Goal: Task Accomplishment & Management: Use online tool/utility

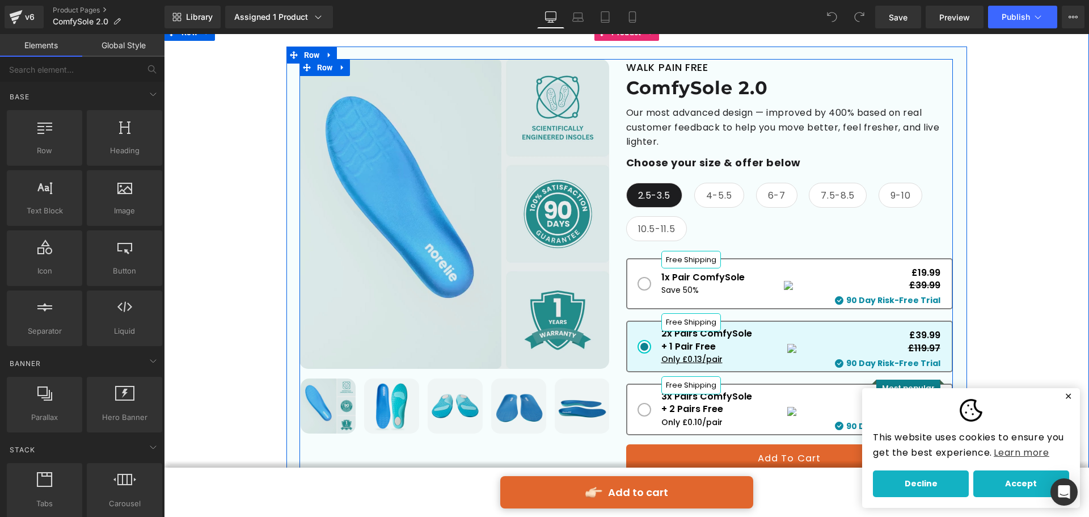
scroll to position [113, 0]
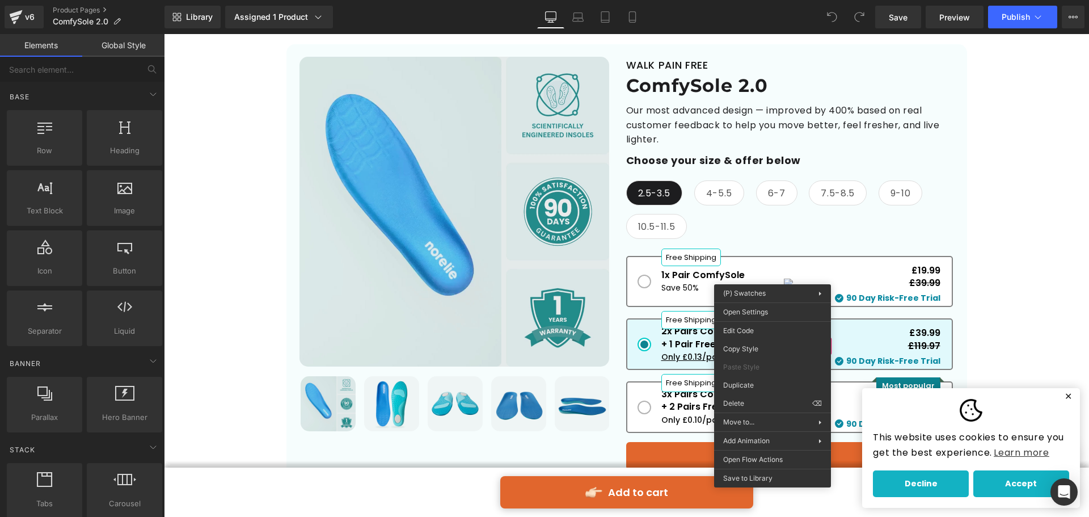
drag, startPoint x: 783, startPoint y: 278, endPoint x: 765, endPoint y: 279, distance: 18.2
click at [765, 279] on span "1x Pair ComfySole Free Shipping Save 50% £19.99 £39.99 90 Day Risk-Free Trial" at bounding box center [789, 282] width 327 height 52
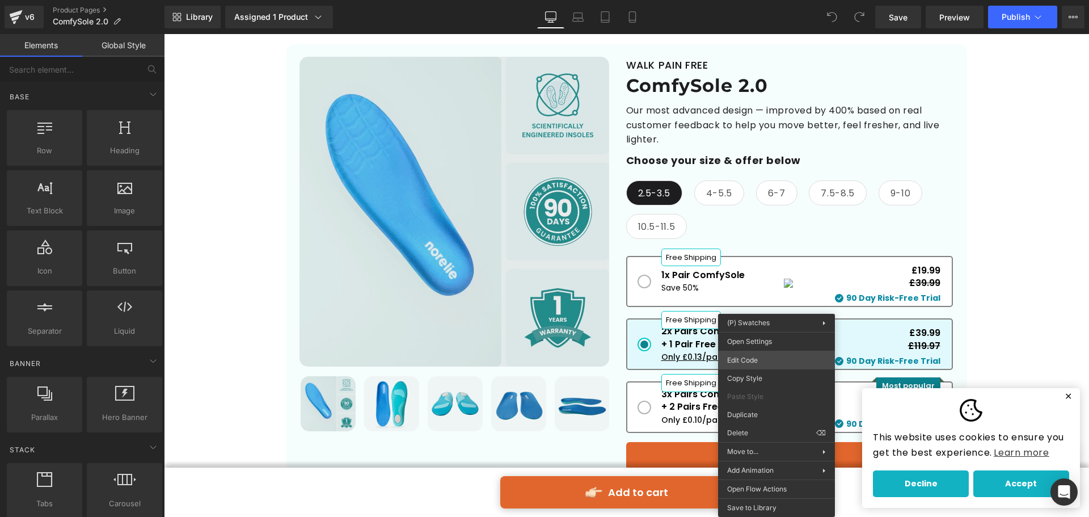
click at [762, 0] on div "You are previewing how the will restyle your page. You can not edit Elements in…" at bounding box center [544, 0] width 1089 height 0
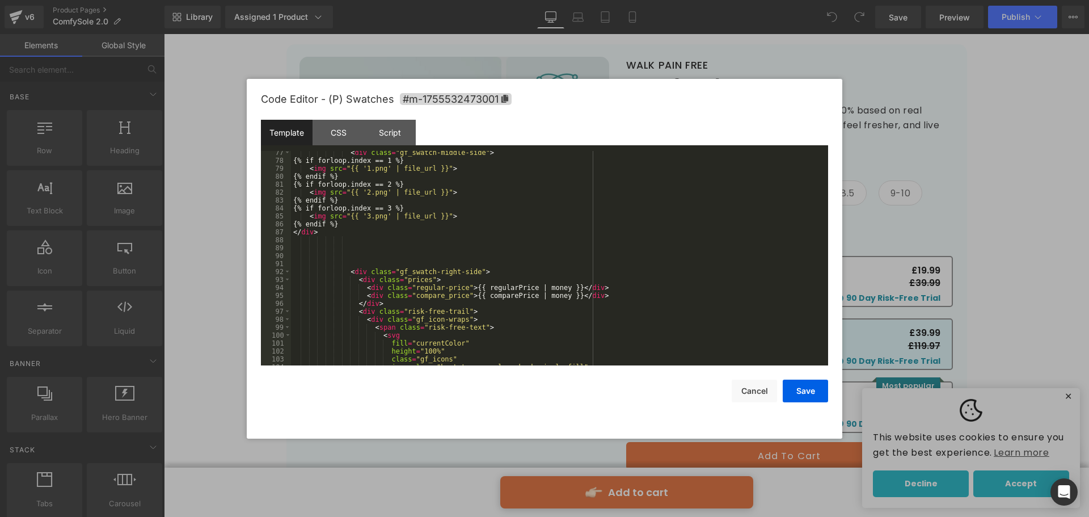
scroll to position [619, 0]
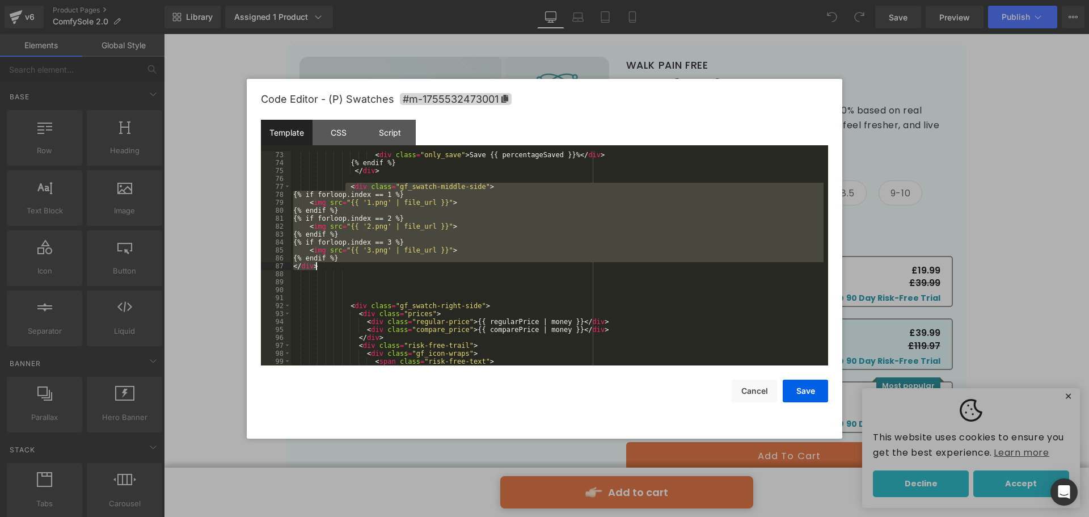
drag, startPoint x: 347, startPoint y: 188, endPoint x: 407, endPoint y: 264, distance: 97.7
click at [407, 264] on div "< div class = "only_save" > Save {{ percentageSaved }}% </ div > {% endif %} </…" at bounding box center [557, 266] width 533 height 230
click at [377, 268] on div "< div class = "only_save" > Save {{ percentageSaved }}% </ div > {% endif %} </…" at bounding box center [557, 258] width 533 height 214
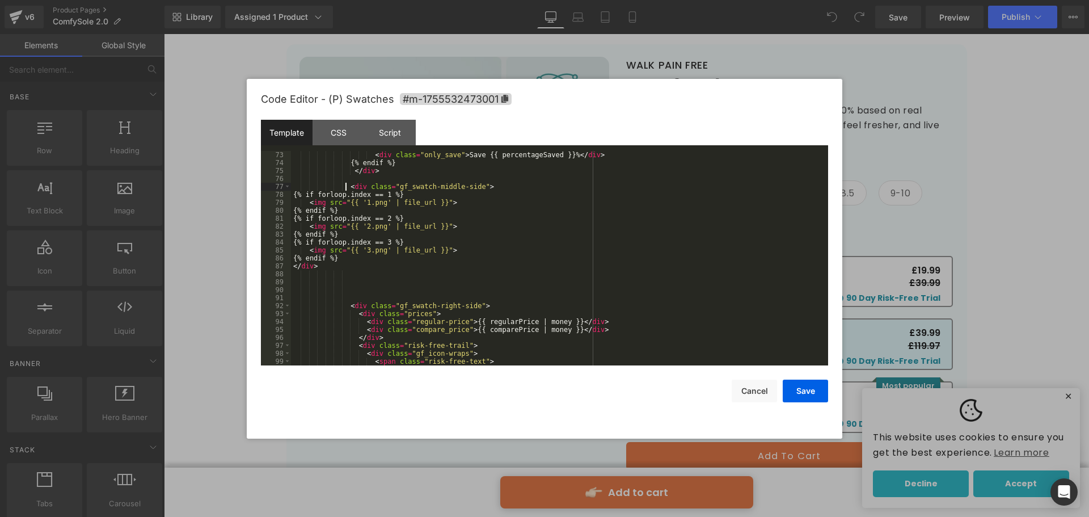
click at [345, 187] on div "< div class = "only_save" > Save {{ percentageSaved }}% </ div > {% endif %} </…" at bounding box center [557, 266] width 533 height 230
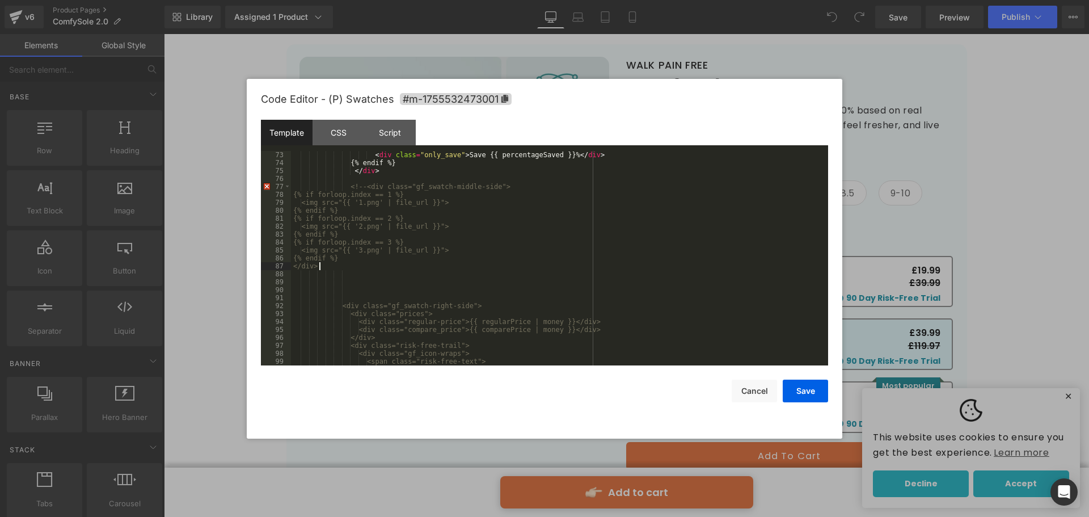
click at [350, 267] on div "< div class = "only_save" > Save {{ percentageSaved }}% </ div > {% endif %} </…" at bounding box center [557, 266] width 533 height 230
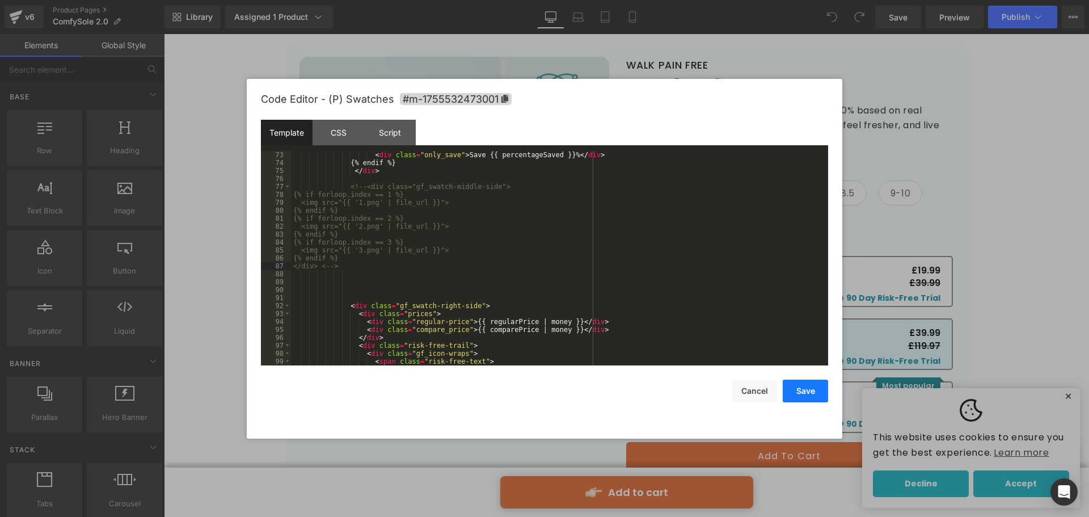
click at [799, 392] on button "Save" at bounding box center [805, 390] width 45 height 23
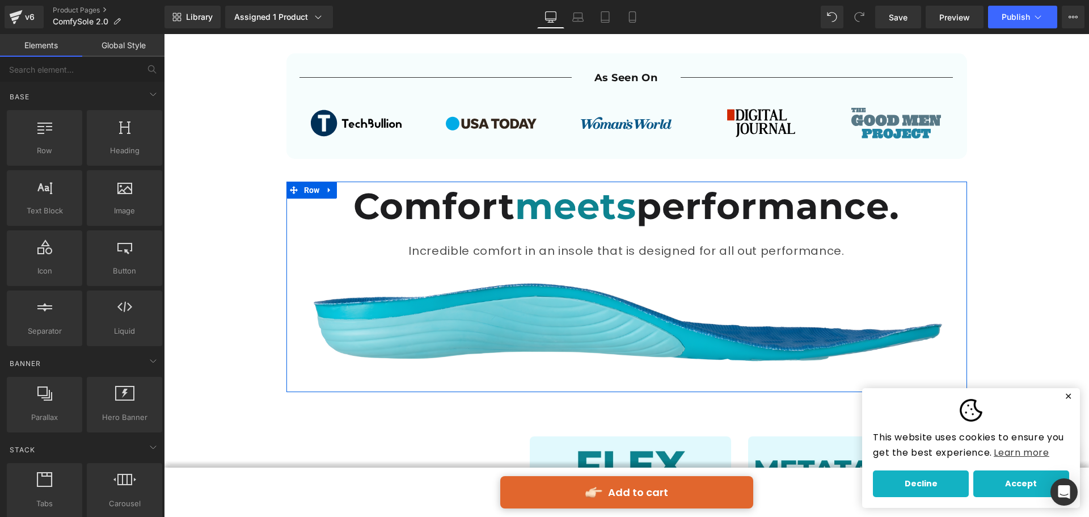
scroll to position [624, 0]
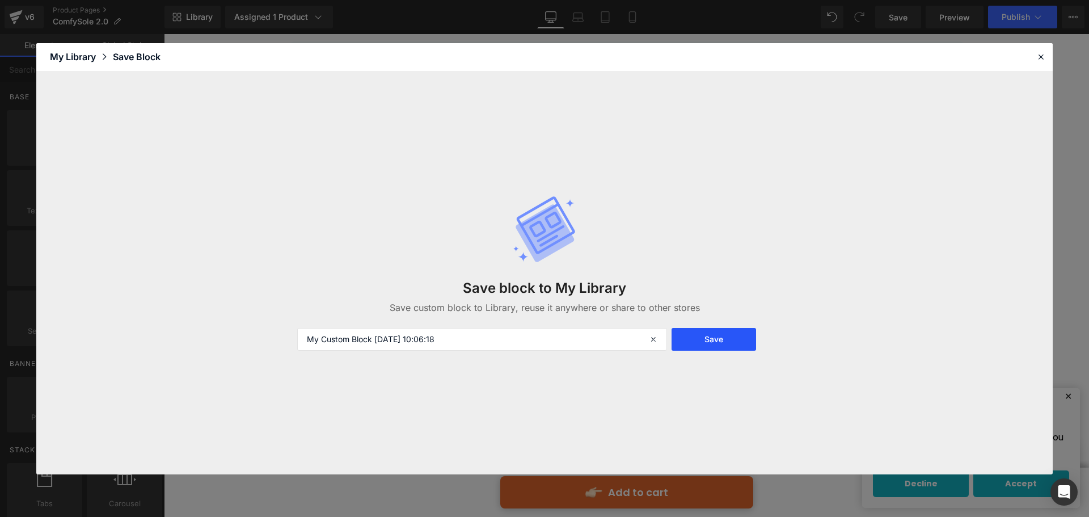
click at [695, 339] on button "Save" at bounding box center [714, 339] width 85 height 23
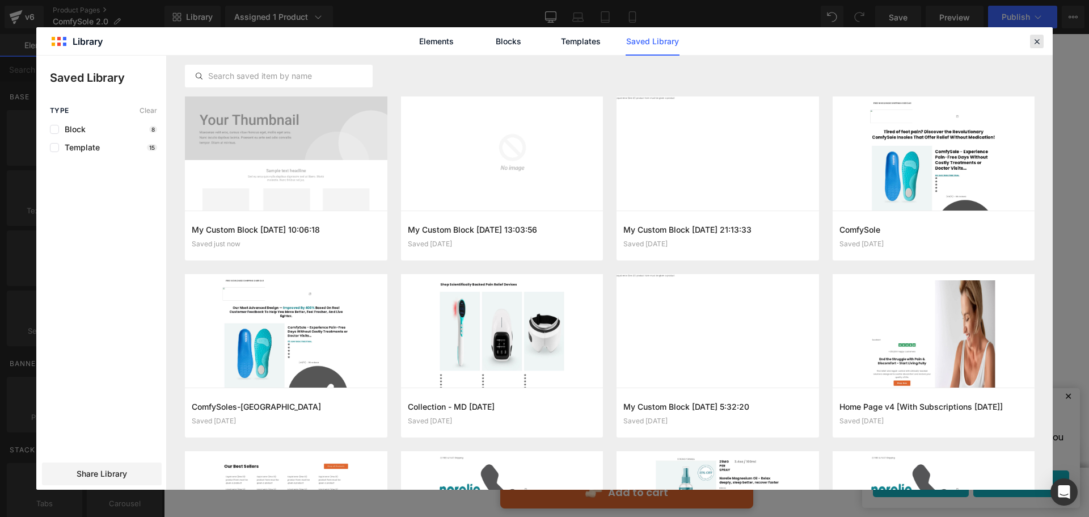
click at [1035, 46] on icon at bounding box center [1037, 41] width 10 height 10
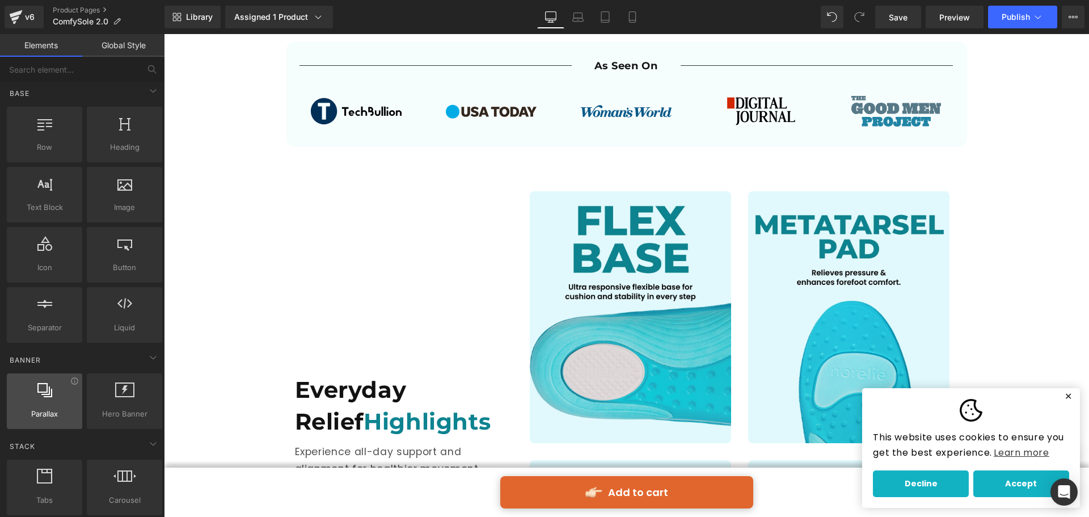
scroll to position [0, 0]
click at [86, 70] on input "text" at bounding box center [70, 69] width 140 height 25
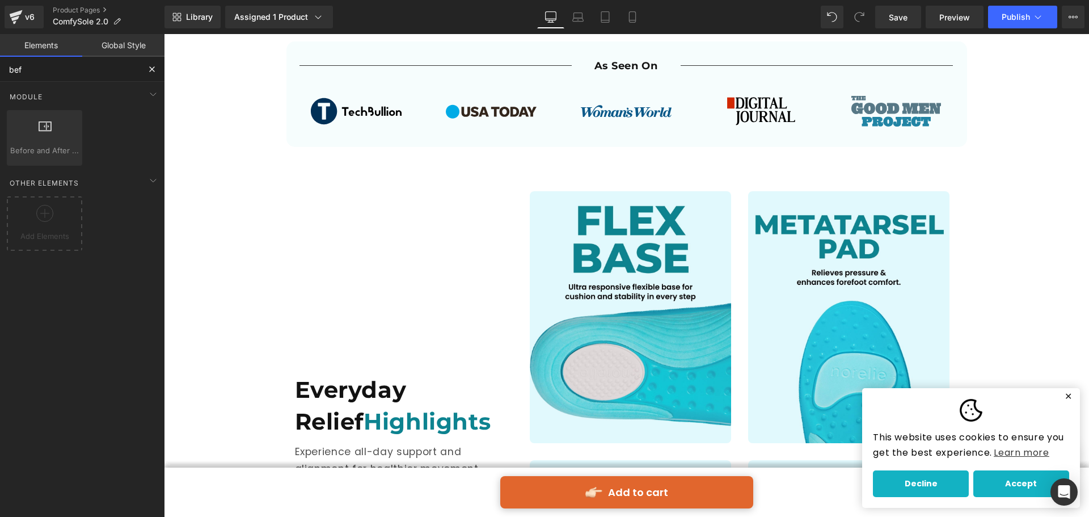
type input "befo"
drag, startPoint x: 54, startPoint y: 137, endPoint x: 51, endPoint y: 109, distance: 27.9
click at [43, 109] on div "Before and After Images image,before,after,compare" at bounding box center [45, 138] width 80 height 60
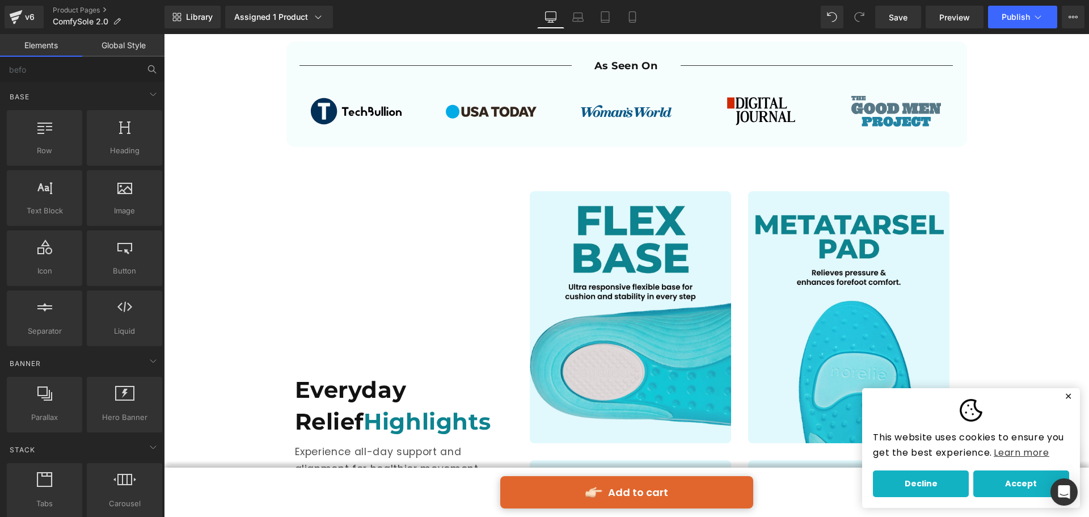
drag, startPoint x: 151, startPoint y: 67, endPoint x: 154, endPoint y: 72, distance: 6.1
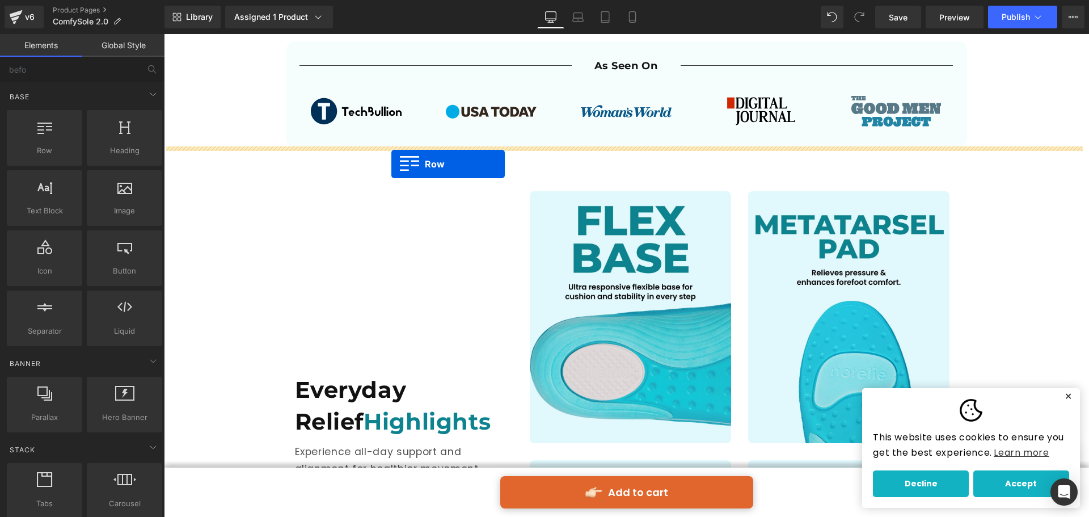
drag, startPoint x: 223, startPoint y: 188, endPoint x: 392, endPoint y: 164, distance: 170.2
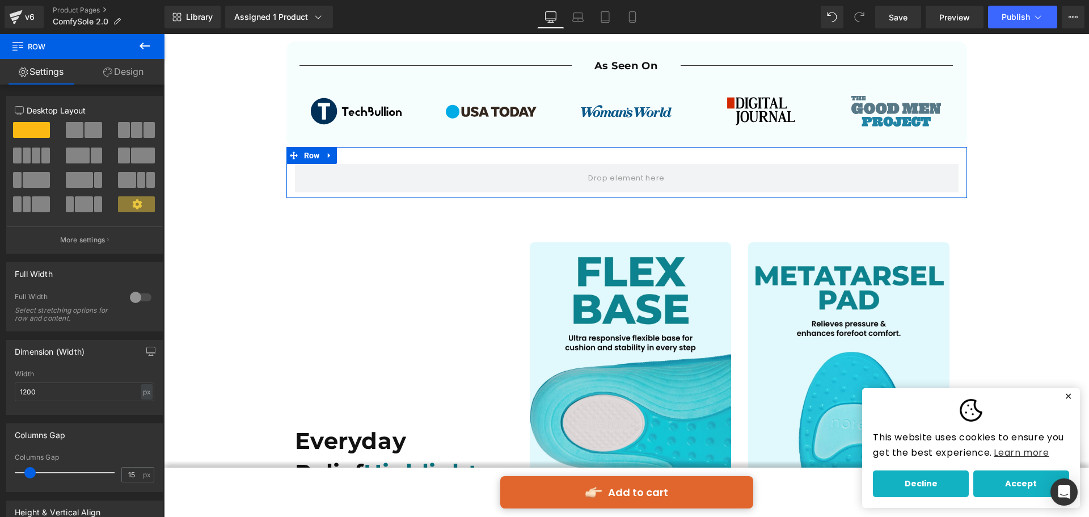
click at [128, 79] on link "Design" at bounding box center [123, 72] width 82 height 26
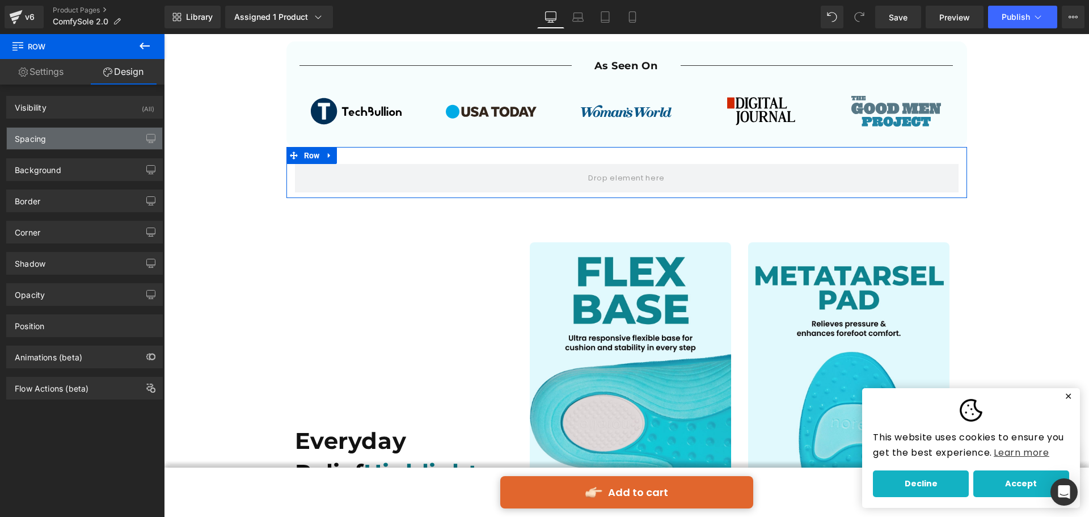
click at [78, 140] on div "Spacing" at bounding box center [84, 139] width 155 height 22
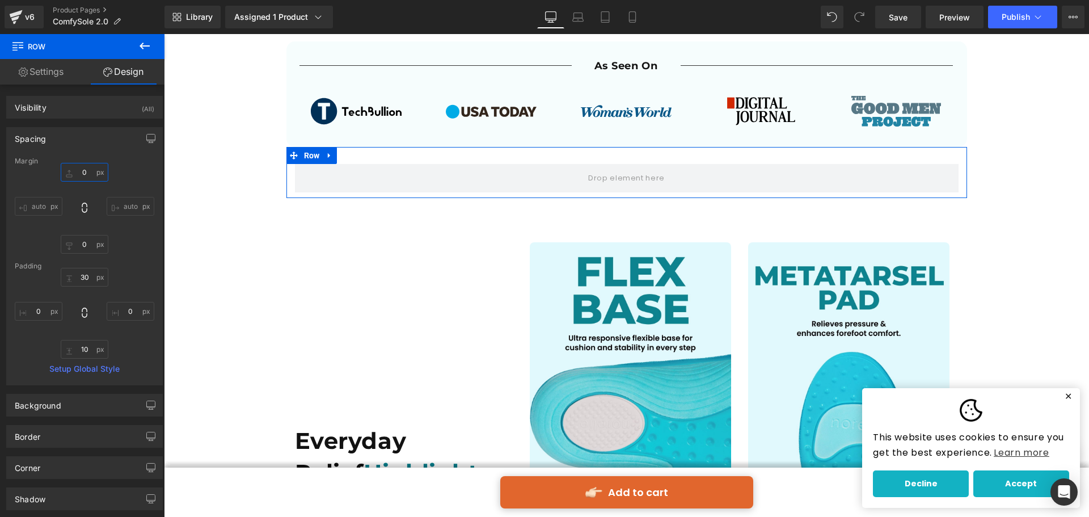
click at [88, 170] on input "0" at bounding box center [85, 172] width 48 height 19
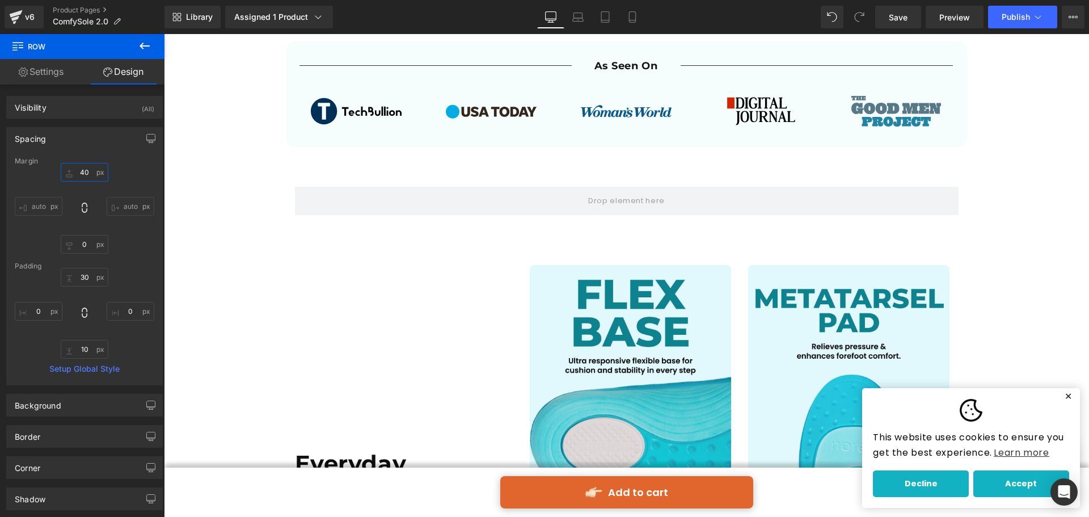
type input "40"
click at [150, 45] on icon at bounding box center [145, 46] width 14 height 14
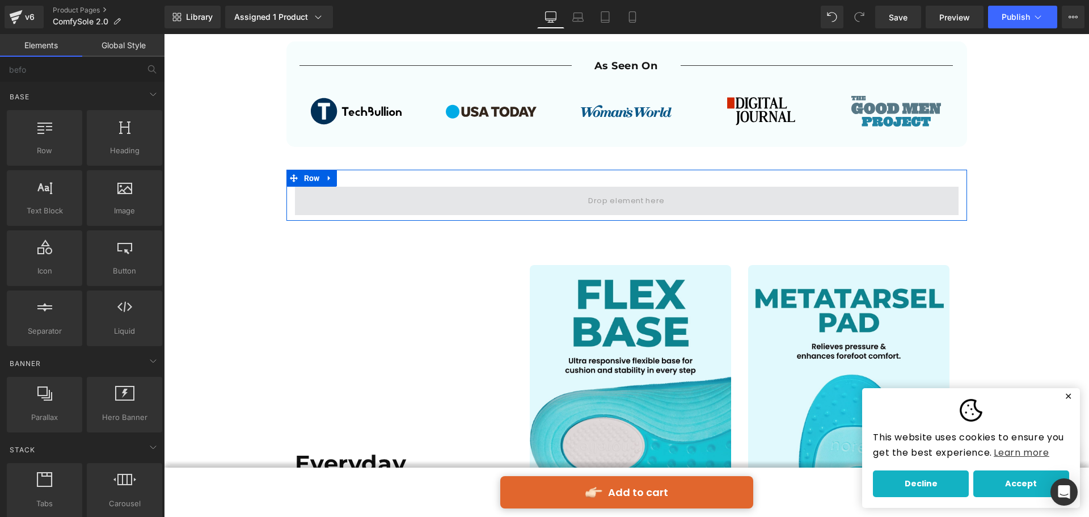
click at [436, 203] on span at bounding box center [627, 201] width 664 height 28
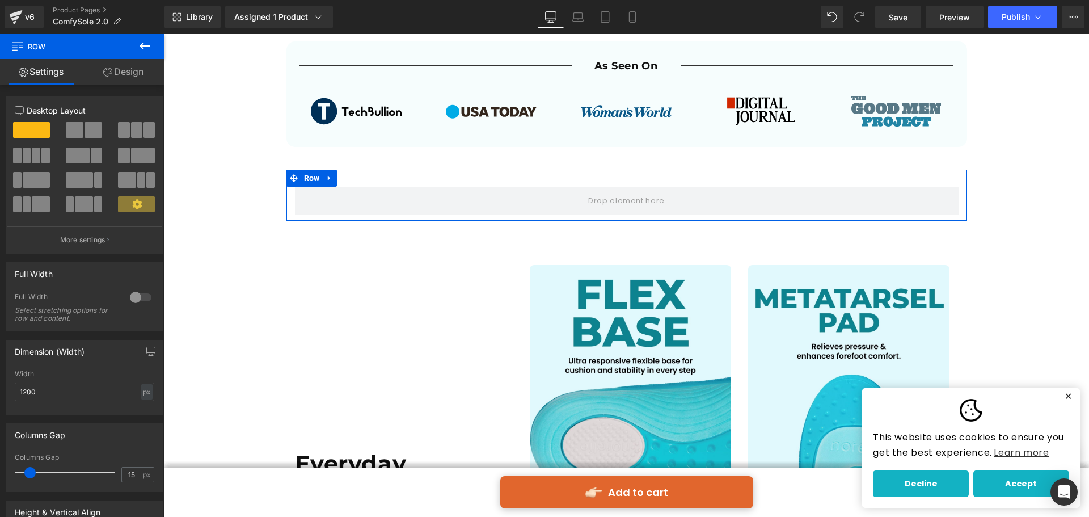
click at [90, 133] on span at bounding box center [94, 130] width 18 height 16
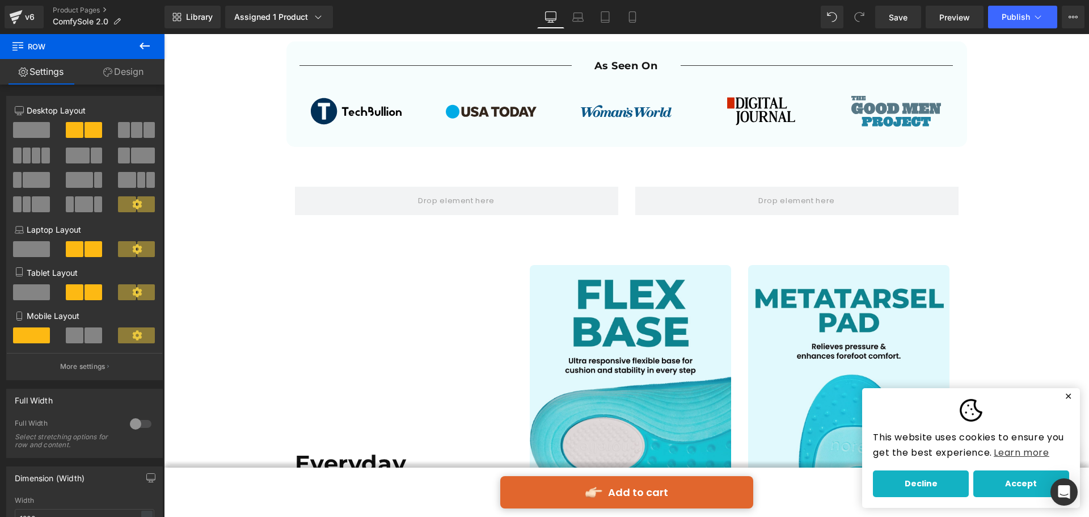
click at [140, 44] on icon at bounding box center [145, 46] width 14 height 14
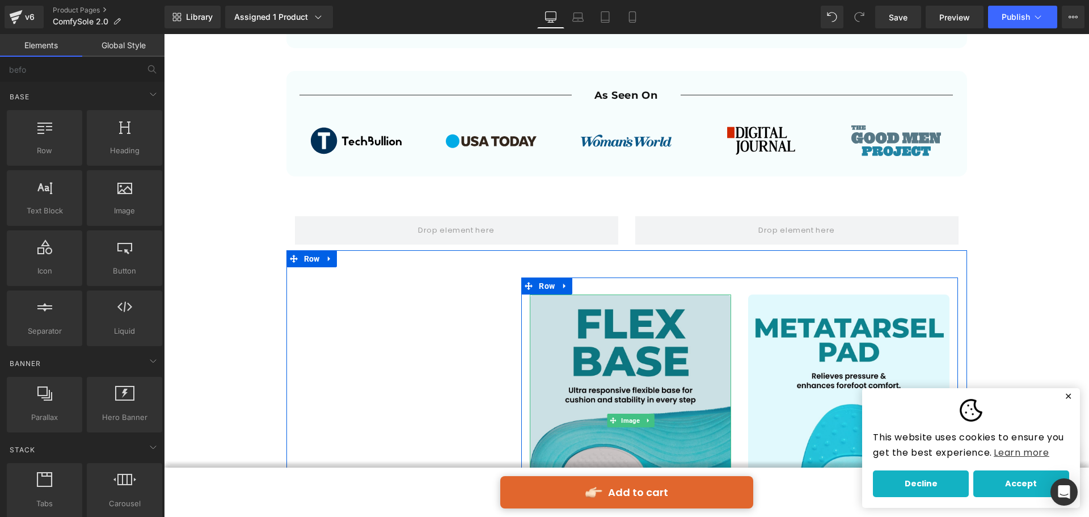
scroll to position [567, 0]
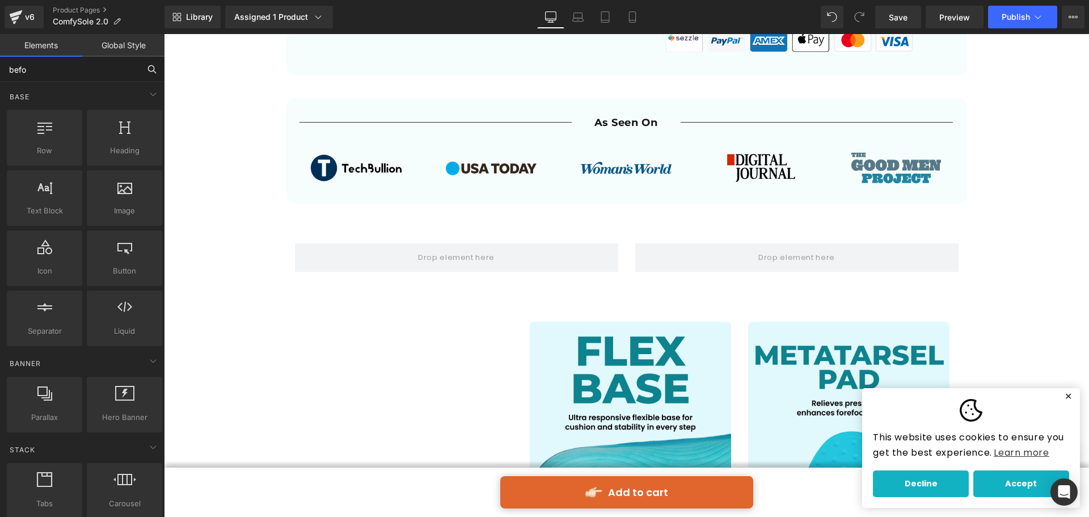
click at [87, 75] on input "befo" at bounding box center [70, 69] width 140 height 25
type input "bef"
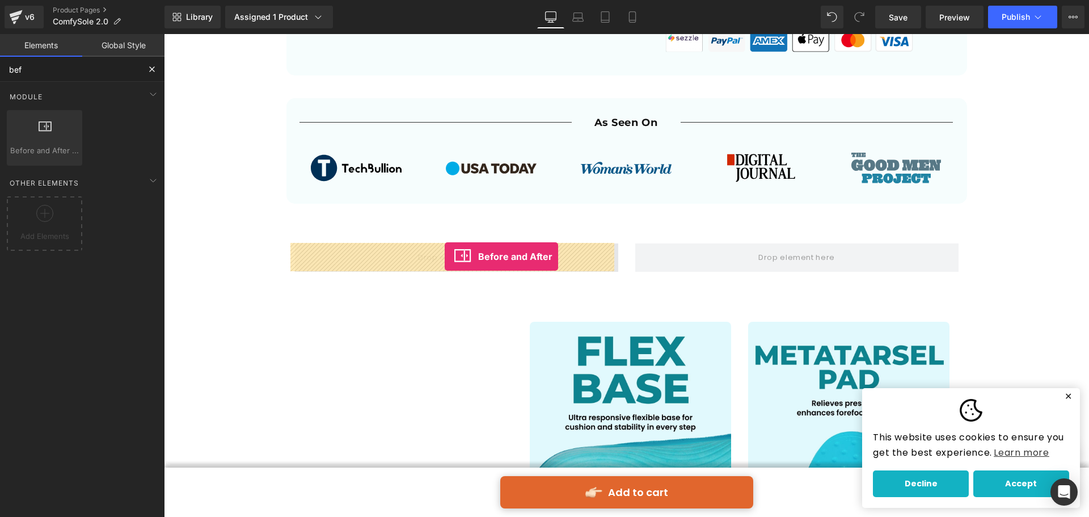
drag, startPoint x: 214, startPoint y: 164, endPoint x: 445, endPoint y: 256, distance: 248.5
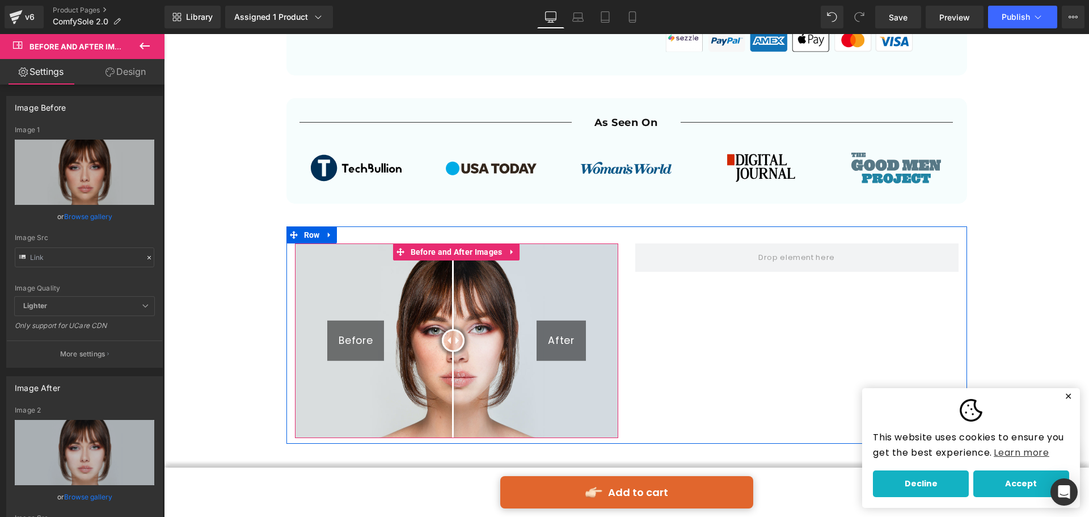
drag, startPoint x: 459, startPoint y: 340, endPoint x: 449, endPoint y: 343, distance: 11.0
click at [449, 343] on div at bounding box center [453, 340] width 23 height 23
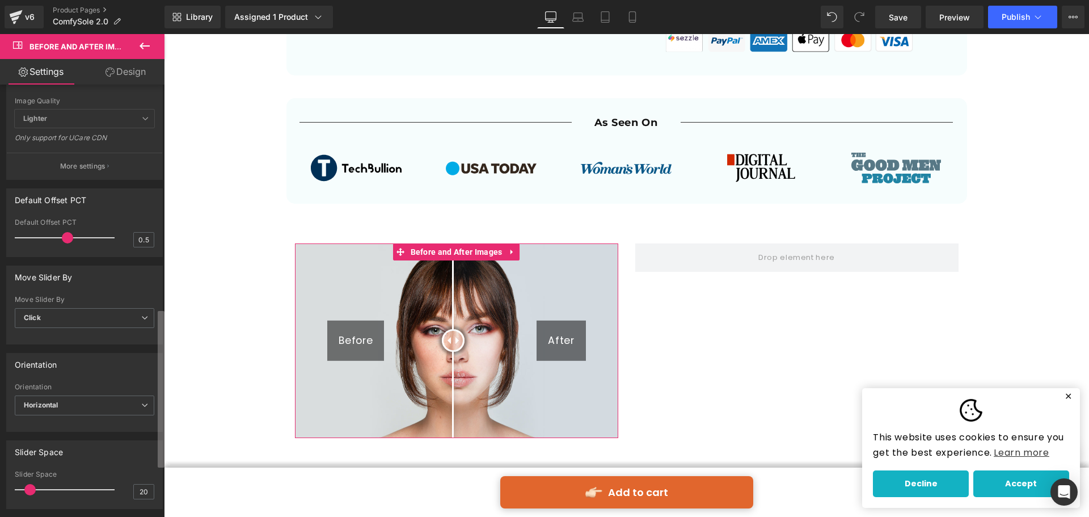
scroll to position [681, 0]
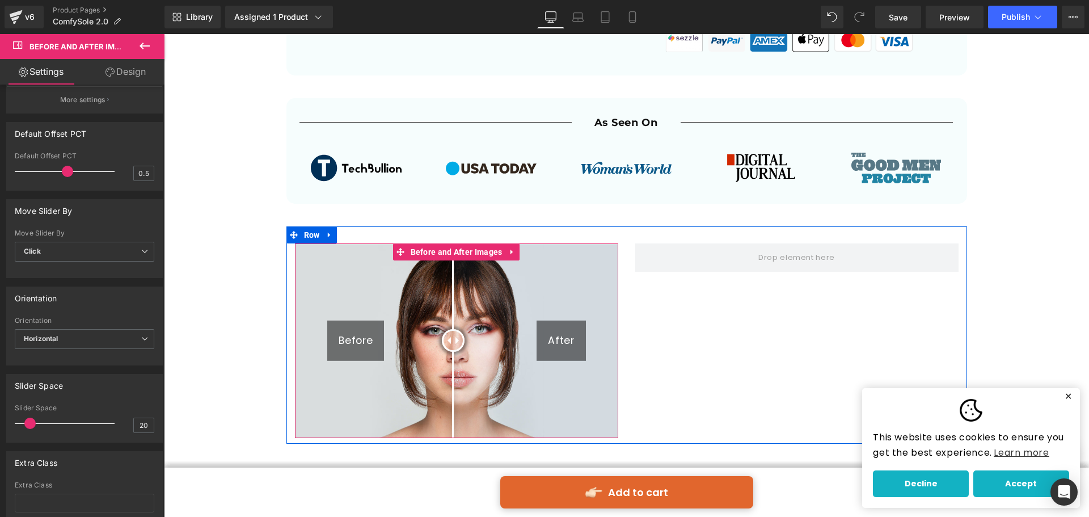
click at [344, 340] on div "Before" at bounding box center [355, 340] width 57 height 40
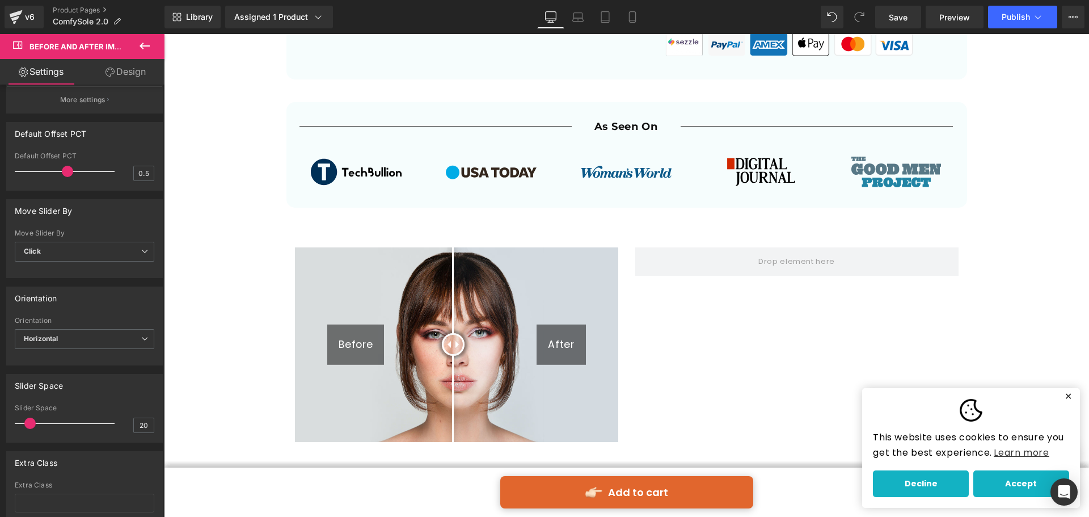
scroll to position [567, 0]
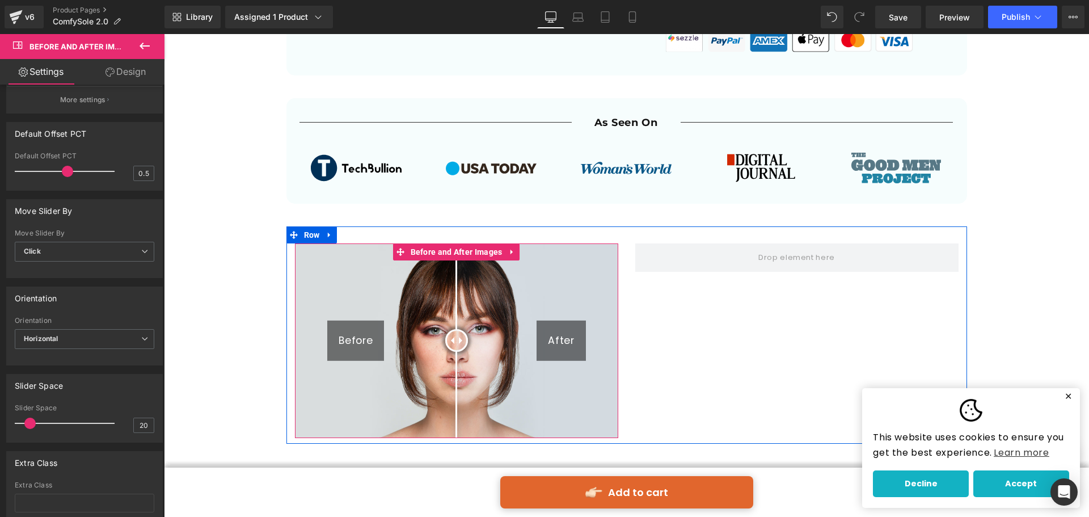
drag, startPoint x: 452, startPoint y: 344, endPoint x: 452, endPoint y: 353, distance: 8.5
click at [452, 352] on div at bounding box center [456, 340] width 23 height 23
drag, startPoint x: 453, startPoint y: 336, endPoint x: 453, endPoint y: 345, distance: 9.7
click at [453, 345] on div at bounding box center [457, 340] width 23 height 23
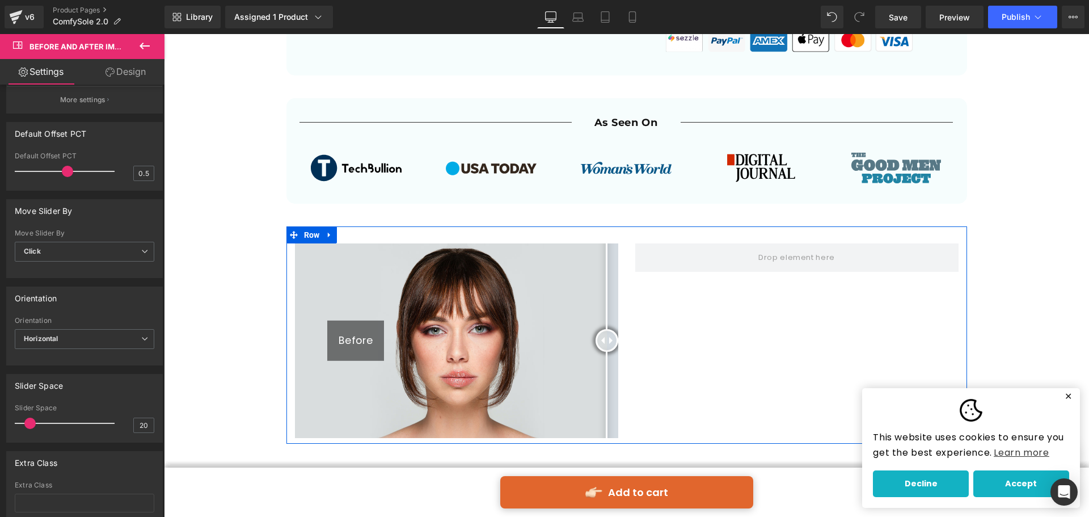
drag, startPoint x: 452, startPoint y: 341, endPoint x: 650, endPoint y: 358, distance: 198.7
click at [650, 358] on div "Before After Before and After Images Row" at bounding box center [626, 334] width 681 height 217
click at [469, 326] on img at bounding box center [456, 340] width 323 height 195
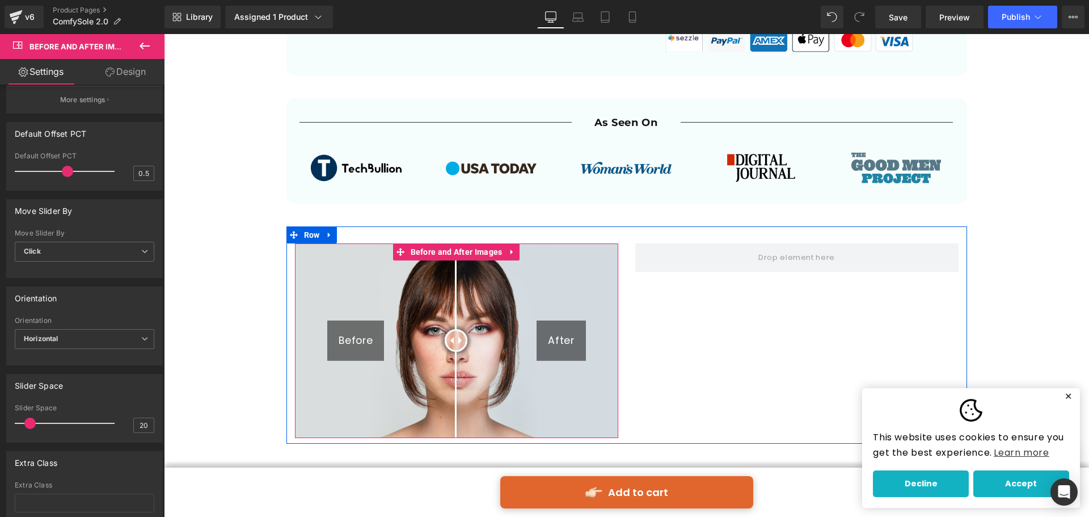
drag, startPoint x: 597, startPoint y: 343, endPoint x: 451, endPoint y: 343, distance: 145.2
click at [451, 343] on div at bounding box center [456, 340] width 23 height 23
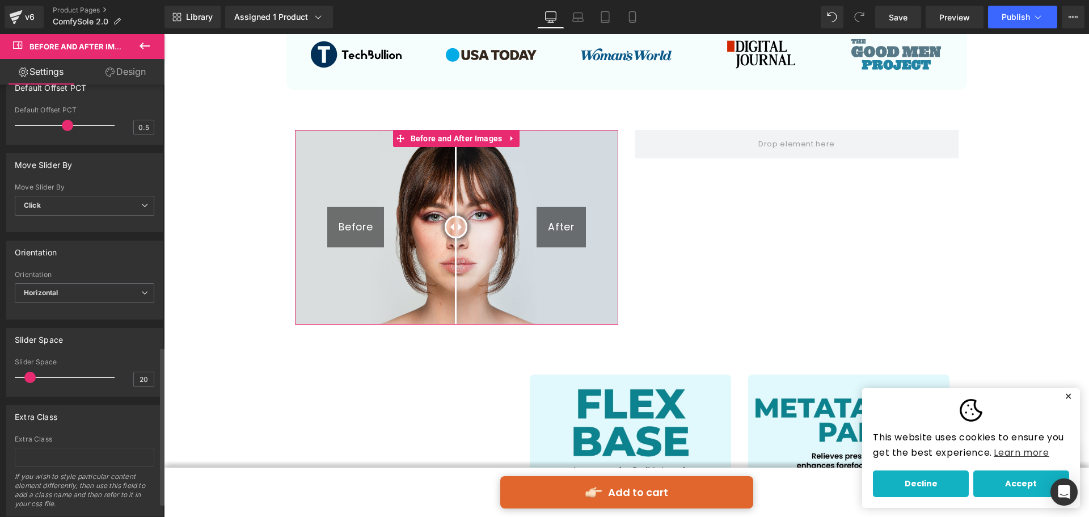
scroll to position [701, 0]
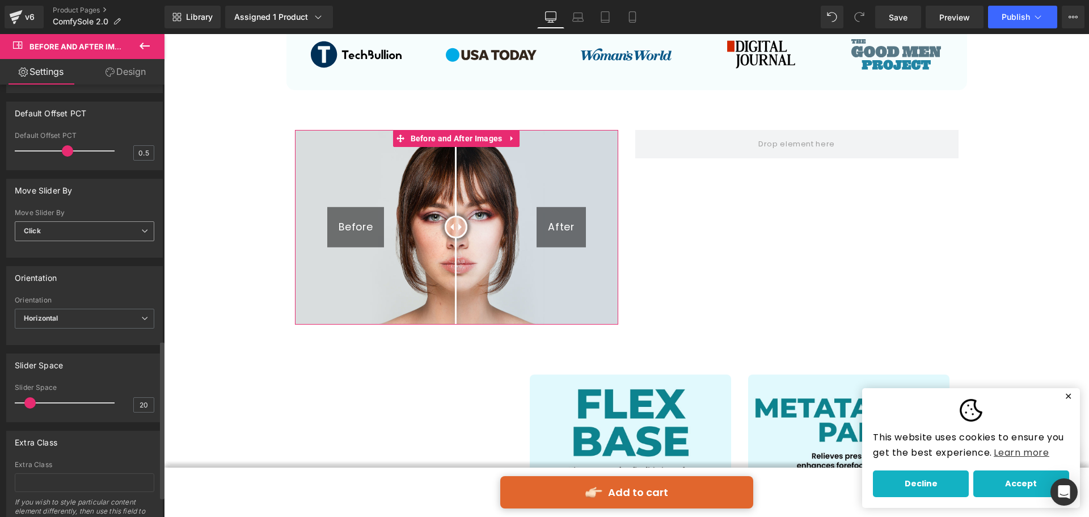
click at [125, 229] on span "Click" at bounding box center [85, 231] width 140 height 20
click at [125, 229] on span "Click" at bounding box center [82, 231] width 135 height 20
click at [125, 319] on span "Horizontal" at bounding box center [85, 319] width 140 height 20
click at [125, 319] on span "Horizontal" at bounding box center [82, 319] width 135 height 20
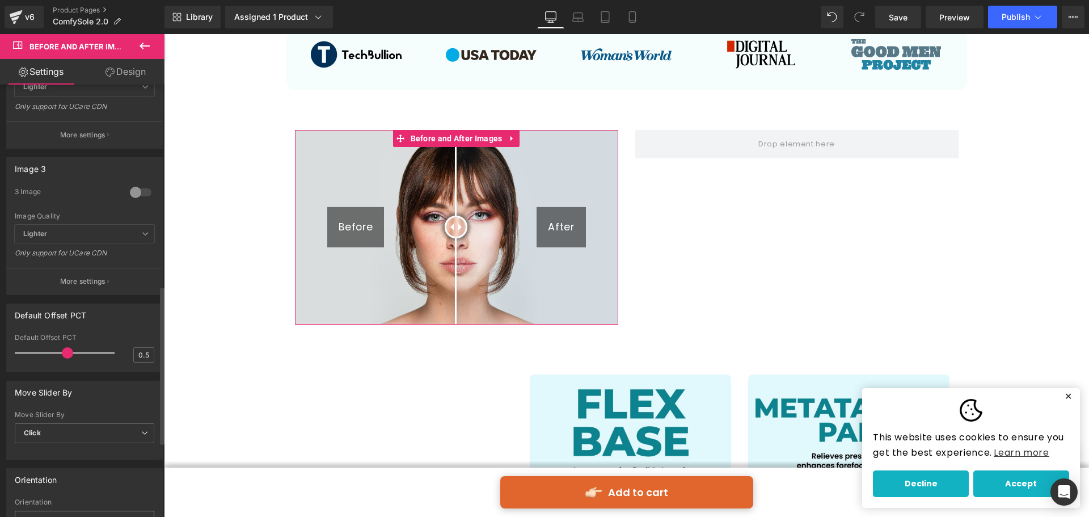
scroll to position [474, 0]
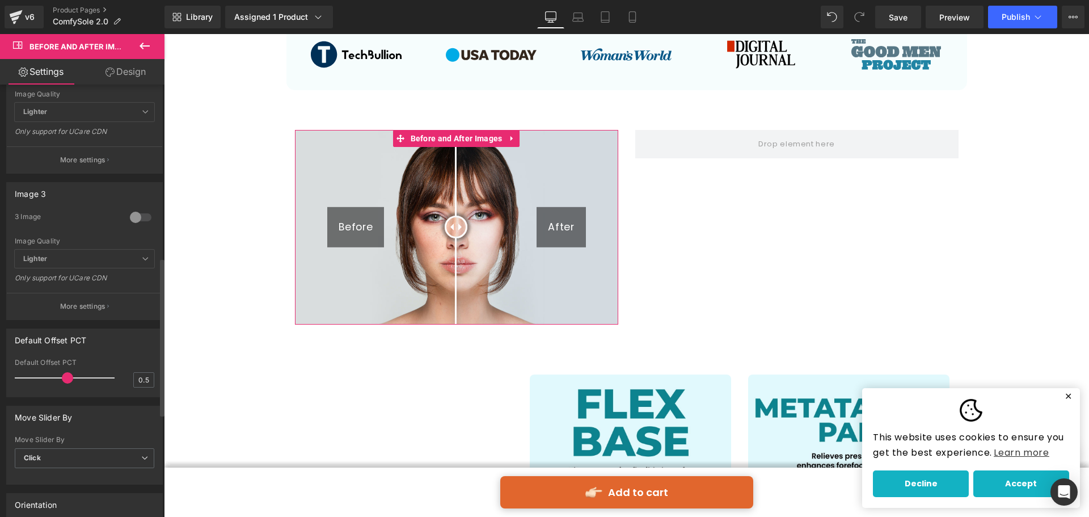
click at [122, 264] on span "Lighter" at bounding box center [85, 259] width 140 height 19
click at [124, 259] on span "Lighter" at bounding box center [85, 259] width 140 height 19
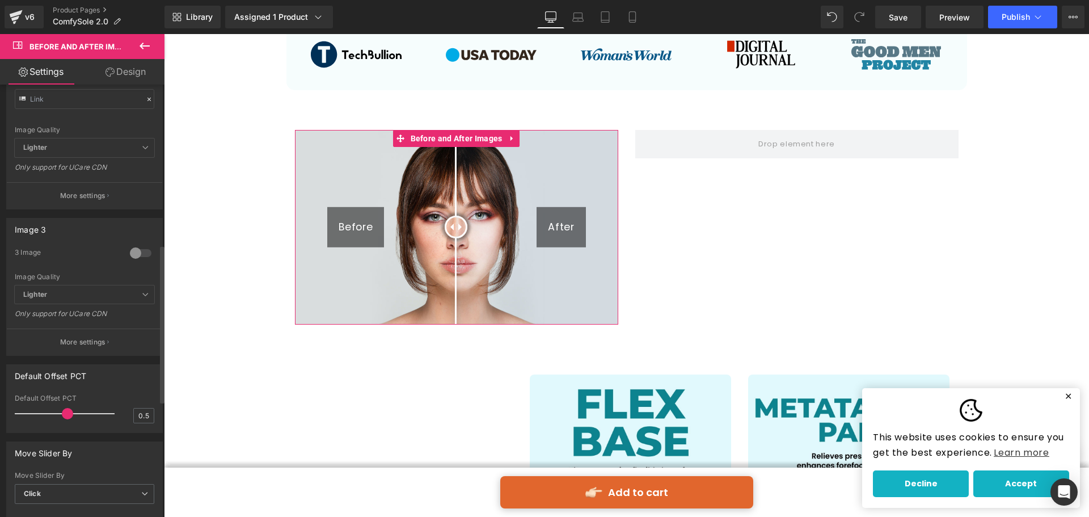
scroll to position [247, 0]
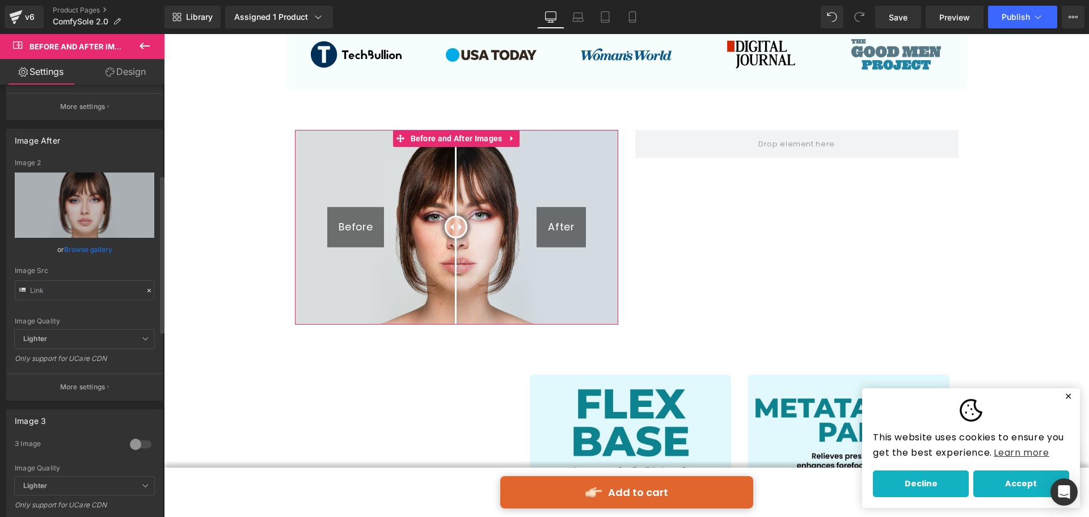
click at [117, 332] on span "Lighter" at bounding box center [85, 339] width 140 height 19
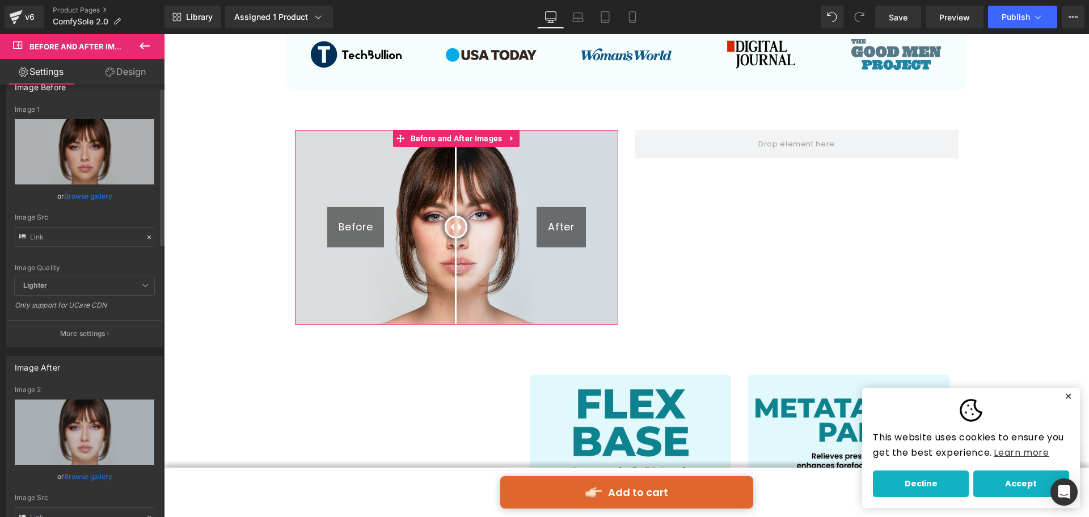
scroll to position [0, 0]
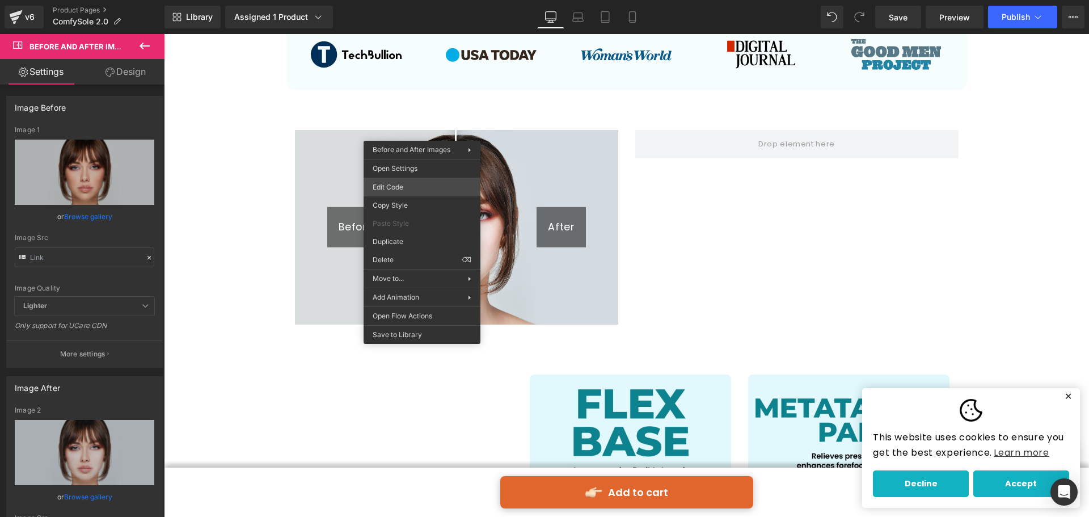
click at [406, 0] on div "Before and After Images You are previewing how the will restyle your page. You …" at bounding box center [544, 0] width 1089 height 0
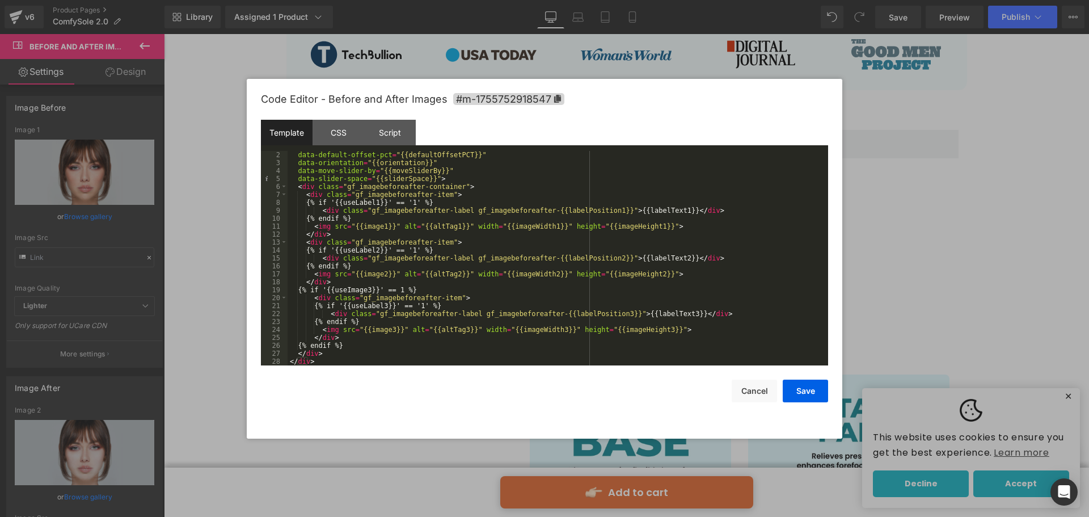
scroll to position [8, 0]
click at [757, 384] on button "Cancel" at bounding box center [754, 390] width 45 height 23
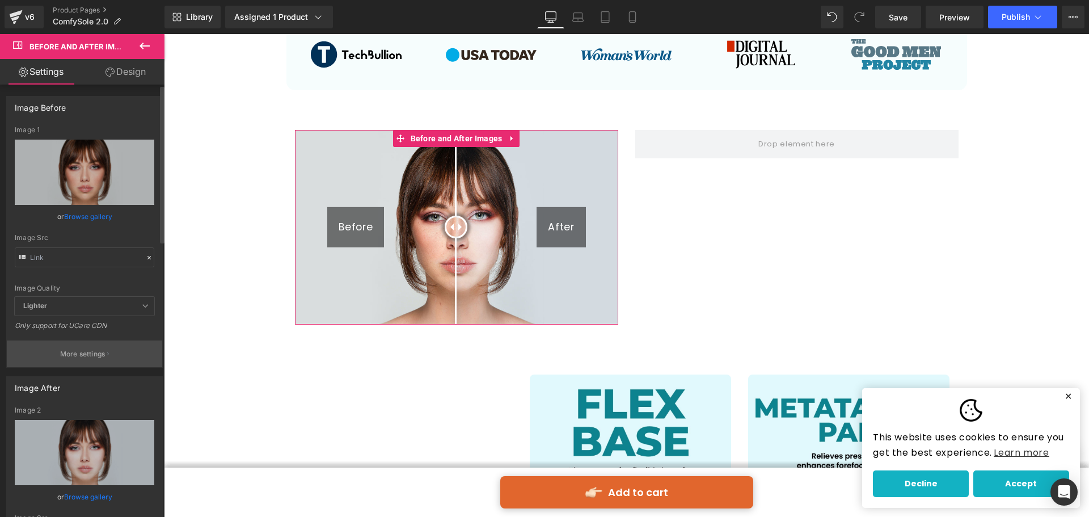
click at [66, 358] on p "More settings" at bounding box center [82, 354] width 45 height 10
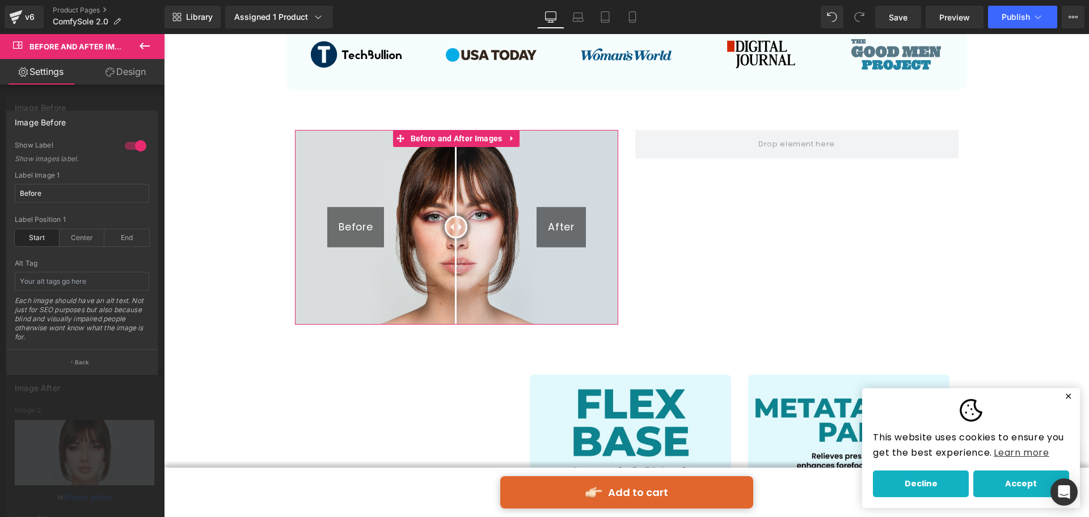
click at [50, 244] on div "Start" at bounding box center [37, 237] width 45 height 17
click at [81, 237] on div "Center" at bounding box center [82, 237] width 45 height 17
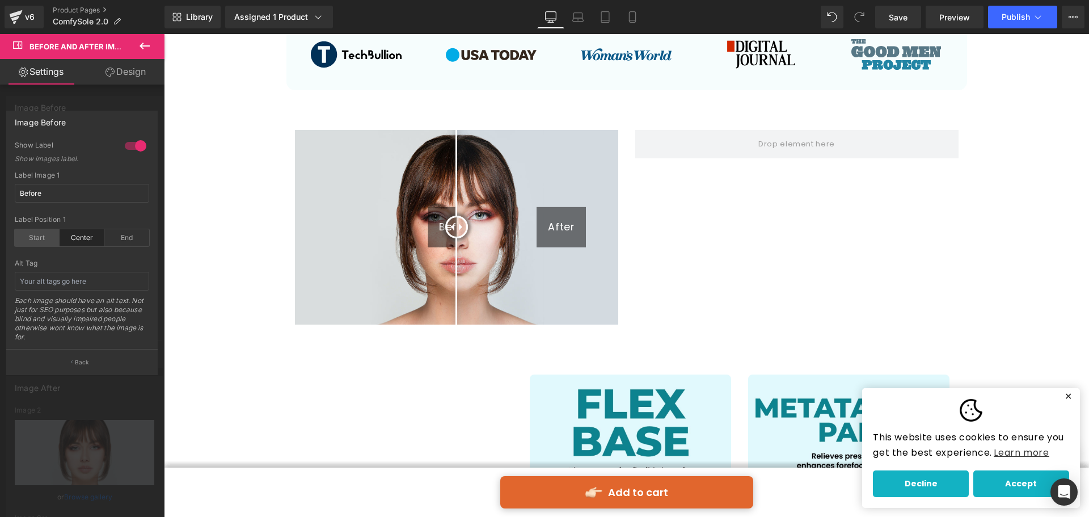
click at [34, 238] on div "Start" at bounding box center [37, 237] width 45 height 17
click at [81, 191] on input "Before" at bounding box center [82, 193] width 134 height 19
click at [133, 153] on div at bounding box center [135, 146] width 27 height 18
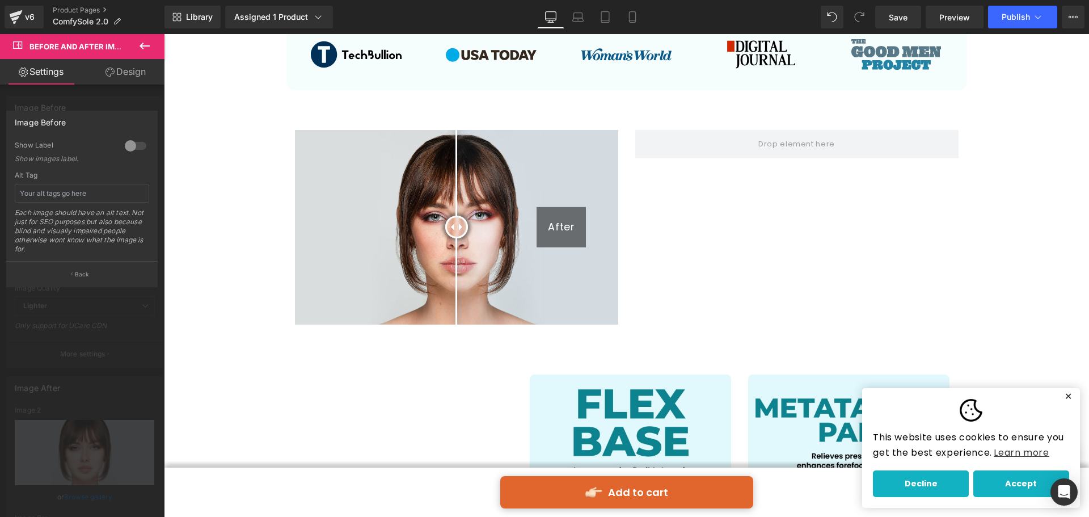
click at [133, 153] on div at bounding box center [135, 146] width 27 height 18
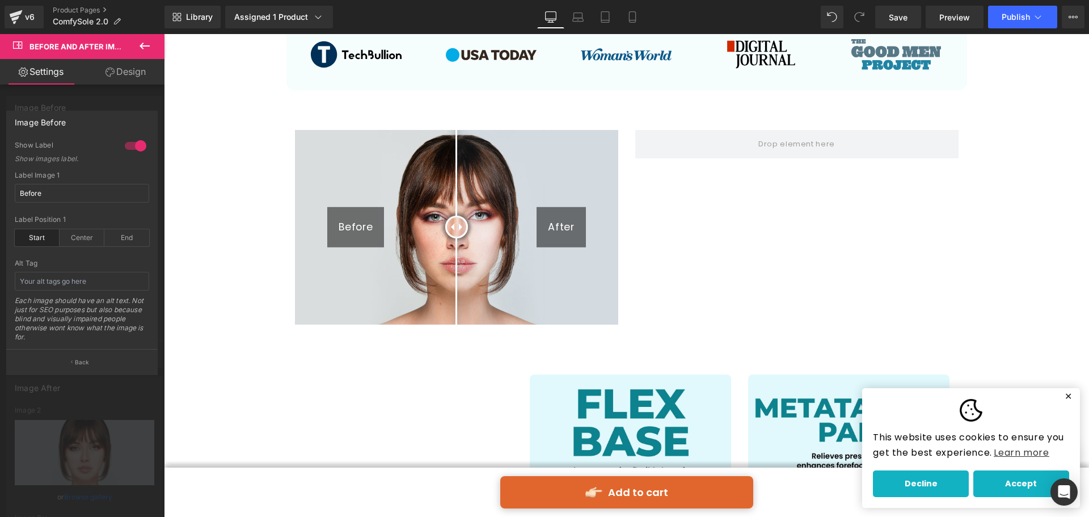
click at [133, 153] on div at bounding box center [135, 146] width 27 height 18
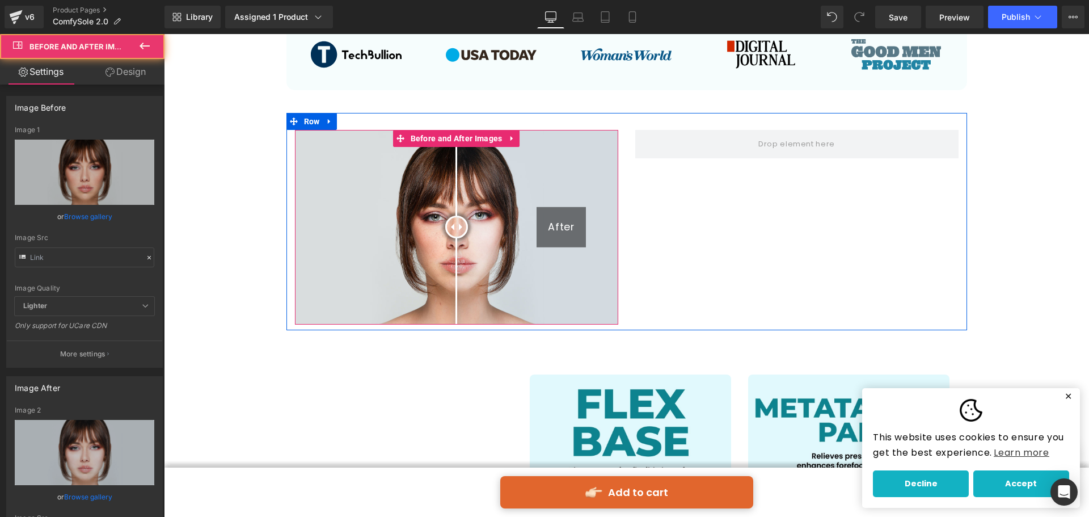
click at [547, 198] on img at bounding box center [456, 227] width 323 height 195
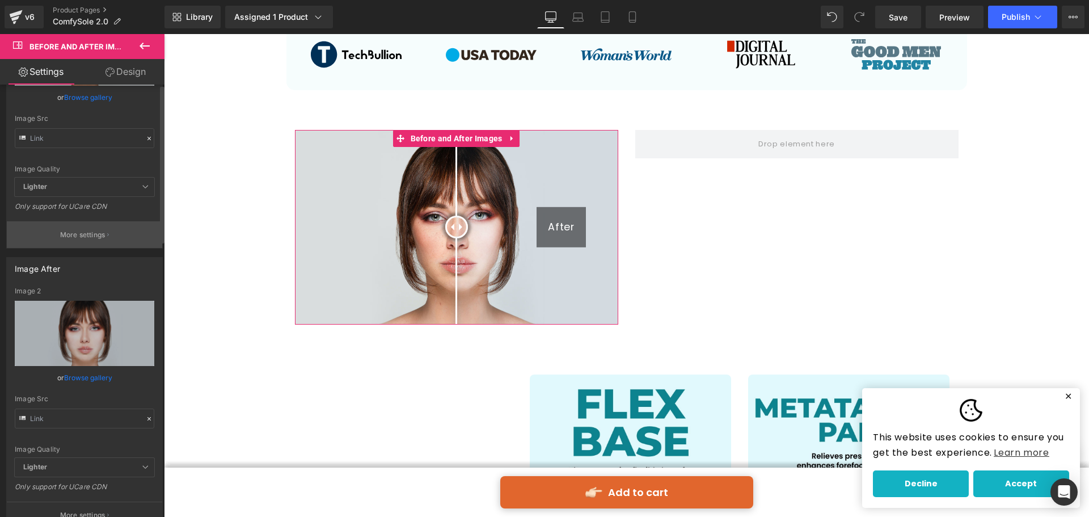
scroll to position [170, 0]
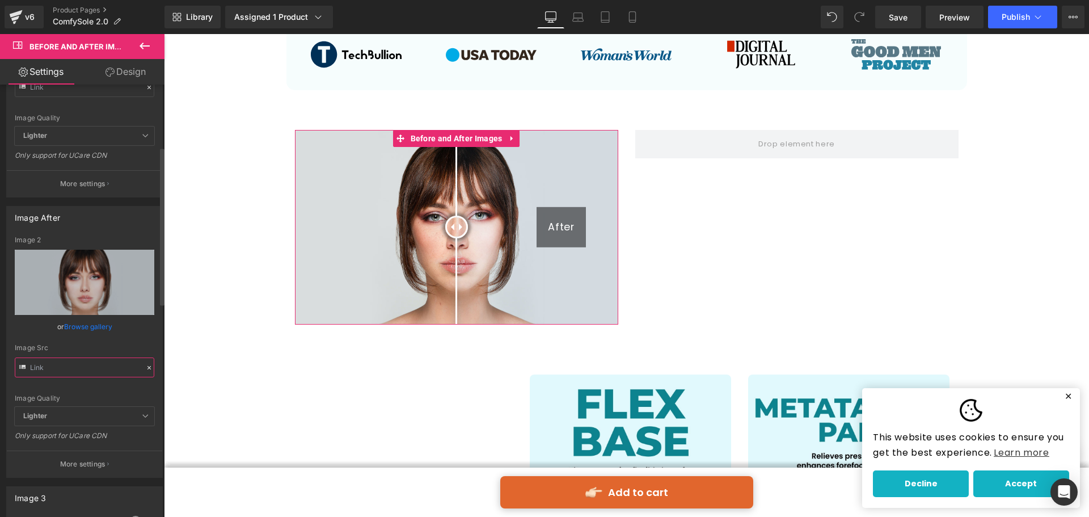
click at [104, 364] on input "text" at bounding box center [85, 367] width 140 height 20
click at [84, 472] on button "More settings" at bounding box center [84, 463] width 155 height 27
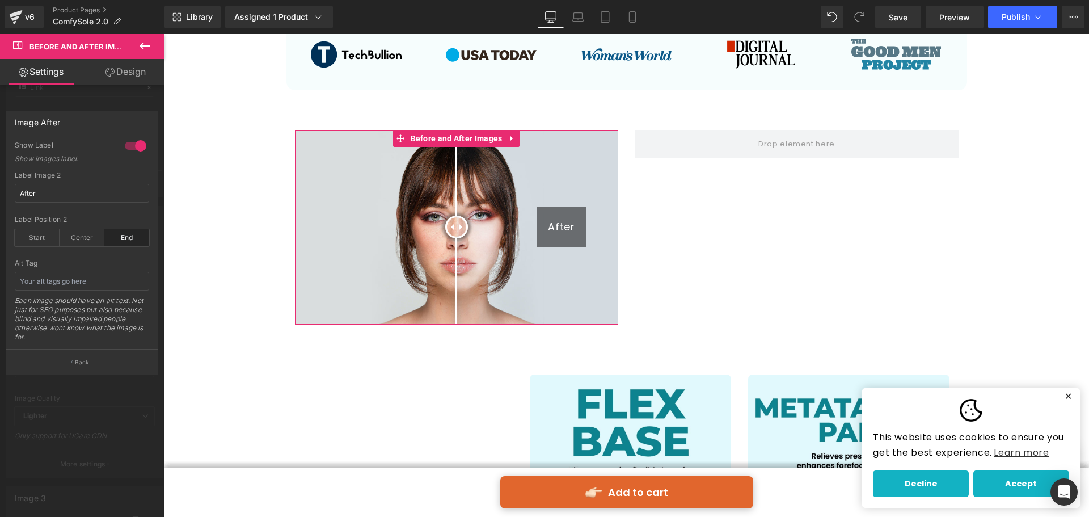
click at [130, 149] on div at bounding box center [135, 146] width 27 height 18
